Goal: Check status: Check status

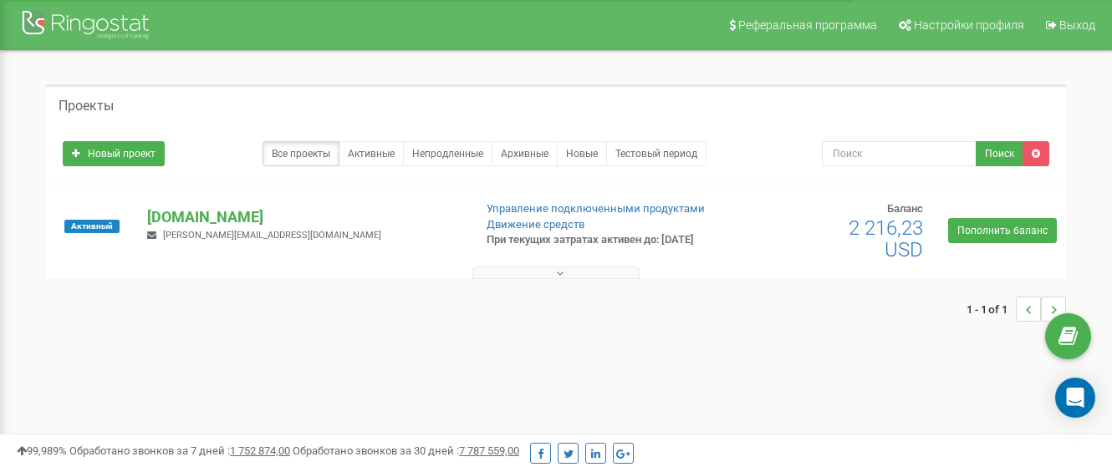
click at [568, 273] on button at bounding box center [555, 273] width 167 height 13
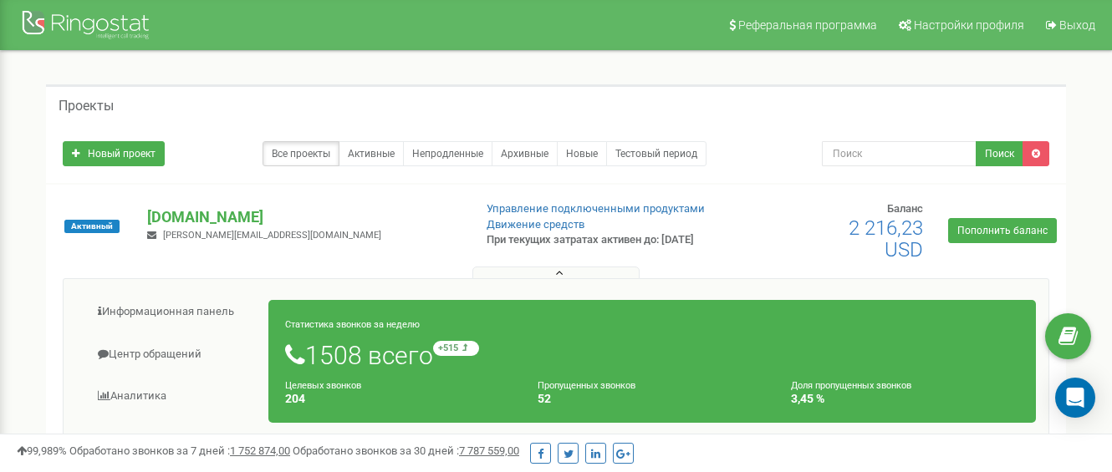
scroll to position [84, 0]
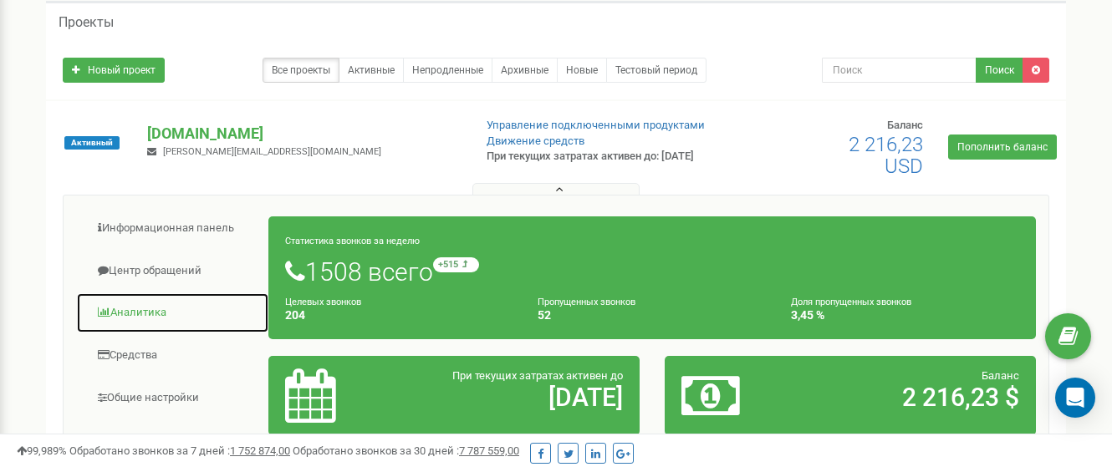
click at [143, 312] on link "Аналитика" at bounding box center [172, 313] width 193 height 41
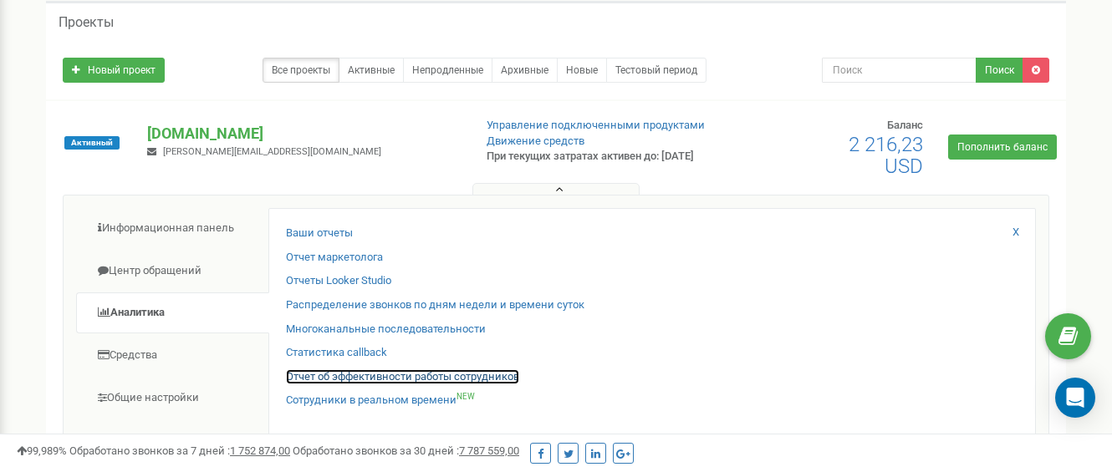
click at [386, 378] on link "Отчет об эффективности работы сотрудников" at bounding box center [402, 378] width 233 height 16
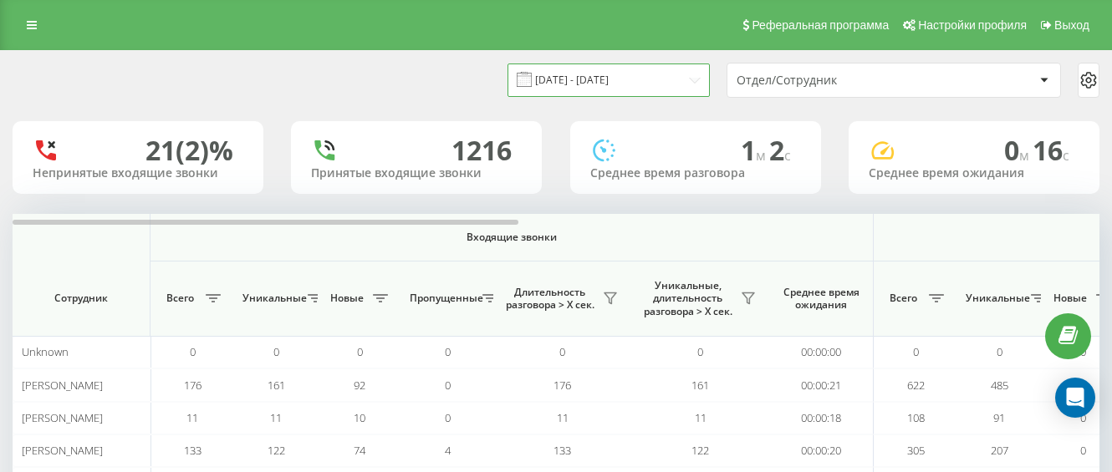
click at [655, 88] on input "[DATE] - [DATE]" at bounding box center [609, 80] width 202 height 33
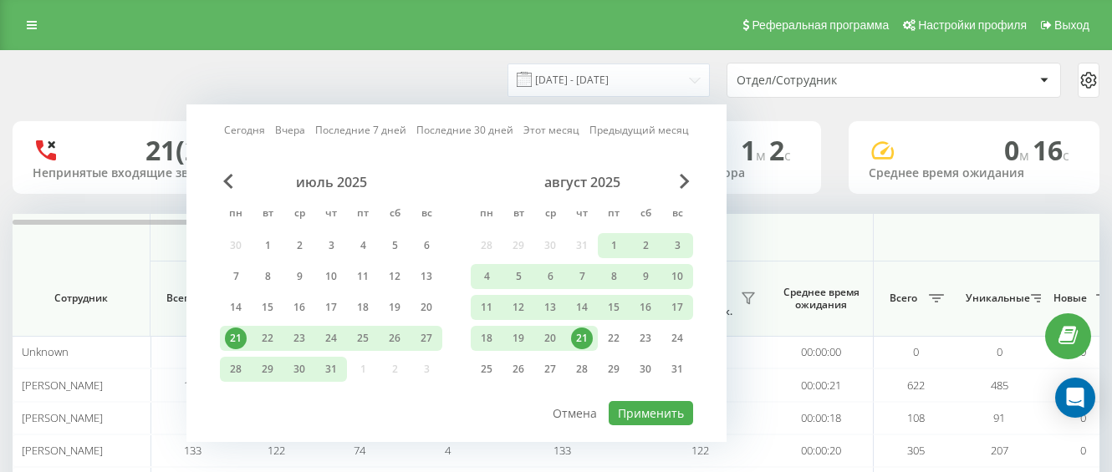
click at [586, 342] on div "21" at bounding box center [582, 339] width 22 height 22
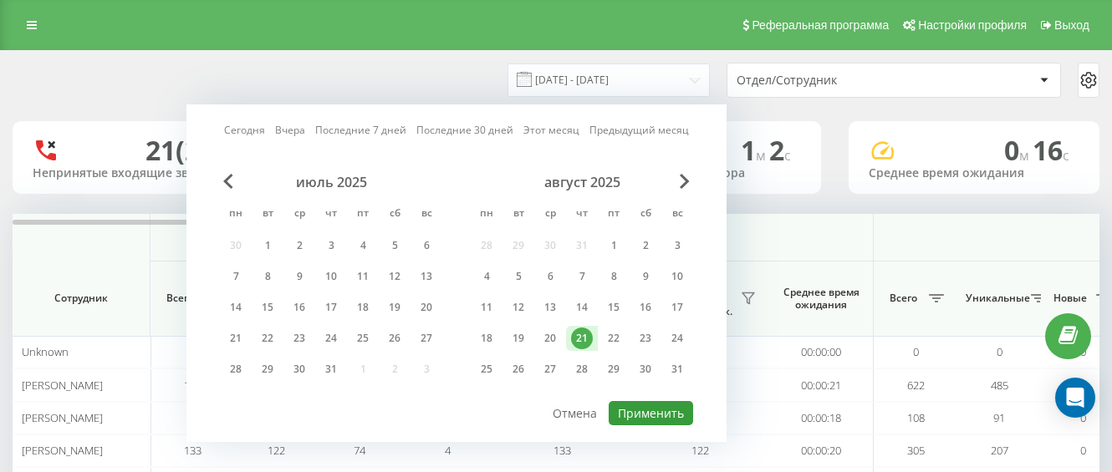
click at [669, 414] on button "Применить" at bounding box center [651, 413] width 84 height 24
type input "[DATE] - [DATE]"
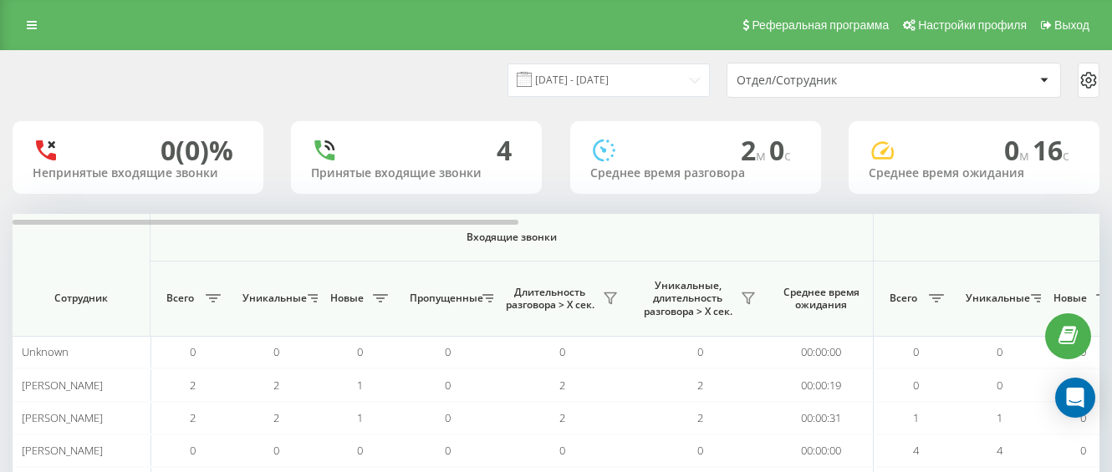
scroll to position [116, 0]
